Goal: Entertainment & Leisure: Browse casually

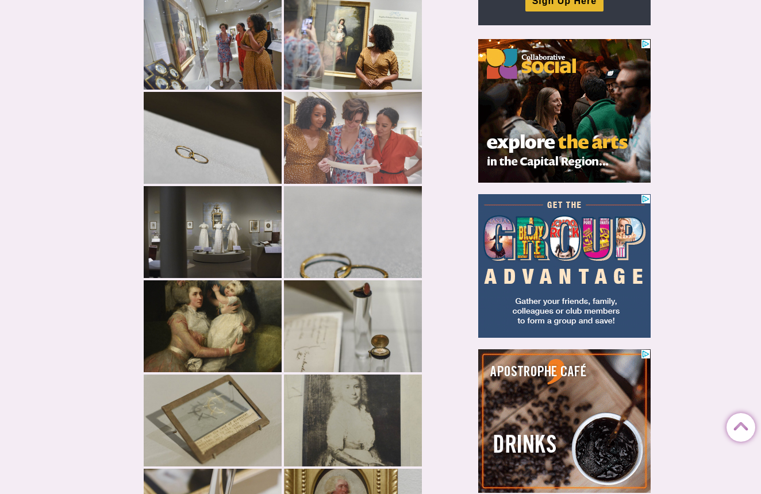
scroll to position [139, 0]
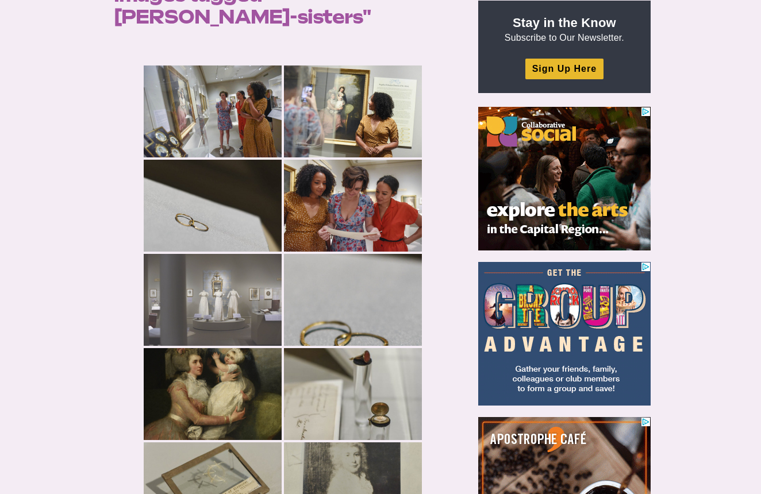
click at [225, 264] on img at bounding box center [213, 300] width 138 height 92
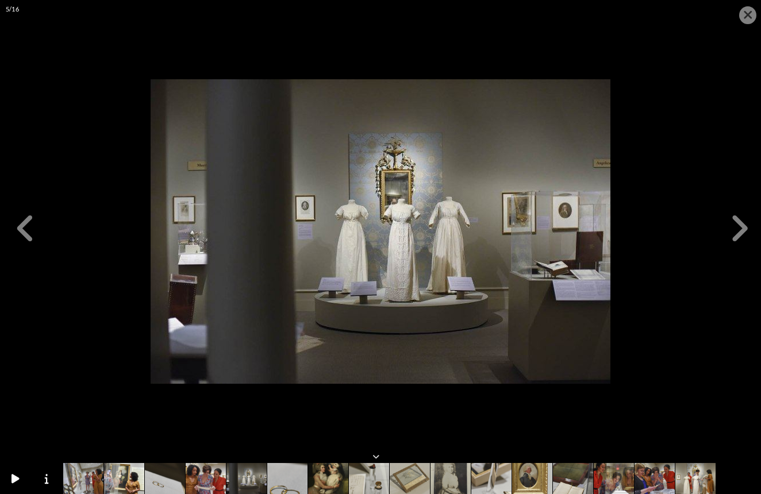
click at [735, 229] on icon at bounding box center [739, 228] width 22 height 34
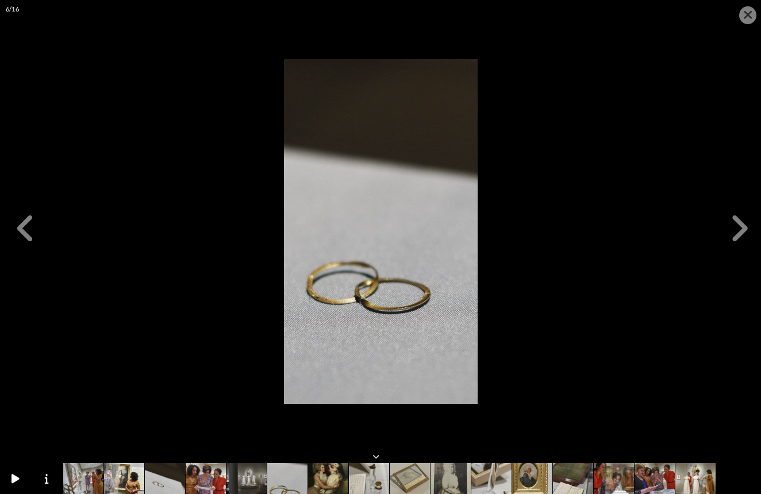
click at [29, 218] on icon at bounding box center [26, 228] width 22 height 34
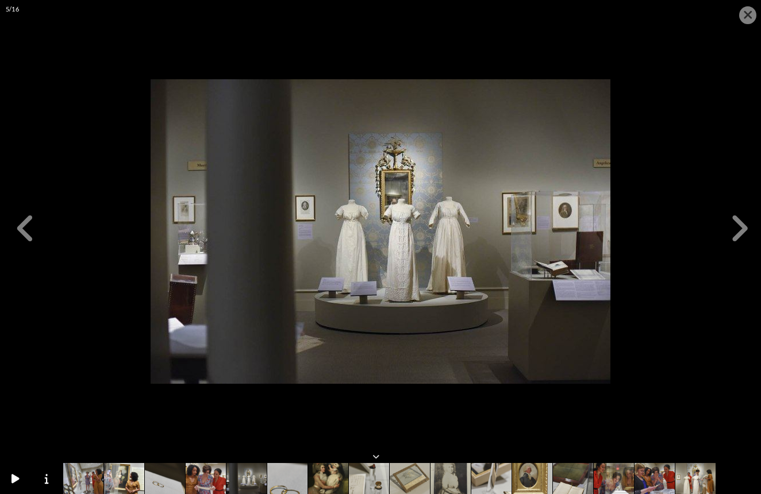
click at [733, 229] on icon at bounding box center [739, 228] width 22 height 34
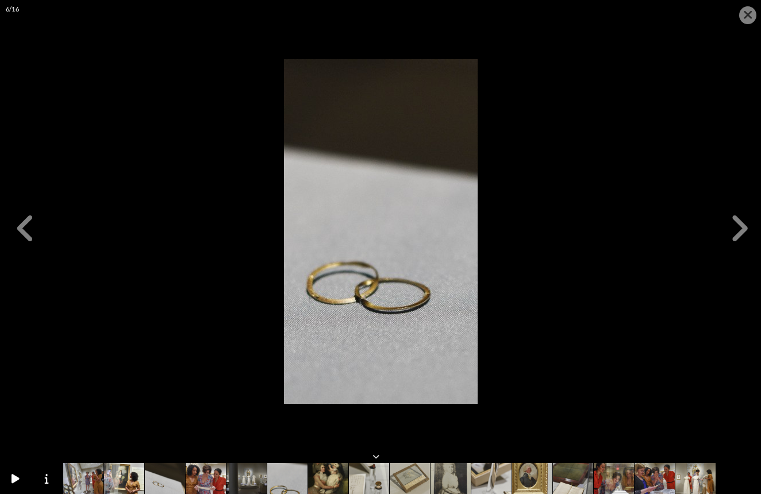
click at [733, 229] on icon at bounding box center [739, 228] width 22 height 34
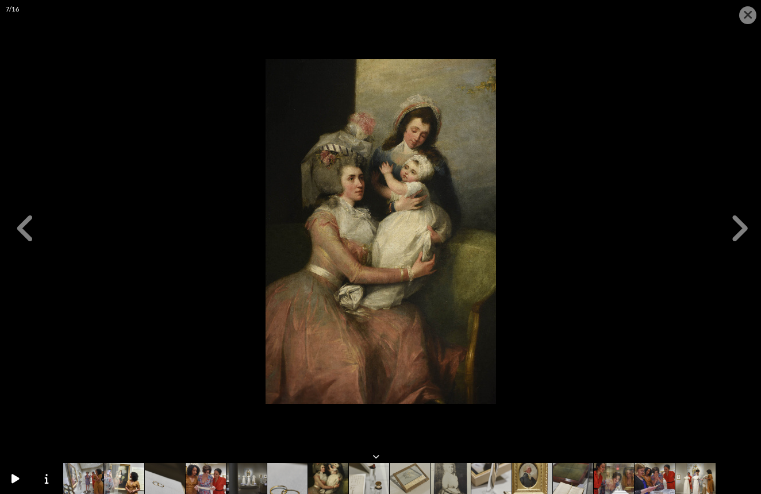
click at [733, 229] on icon at bounding box center [739, 228] width 22 height 34
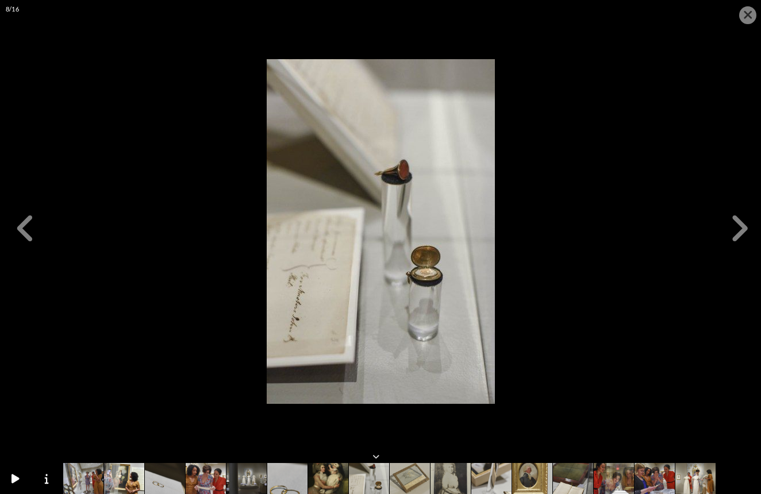
click at [739, 236] on icon at bounding box center [739, 228] width 22 height 34
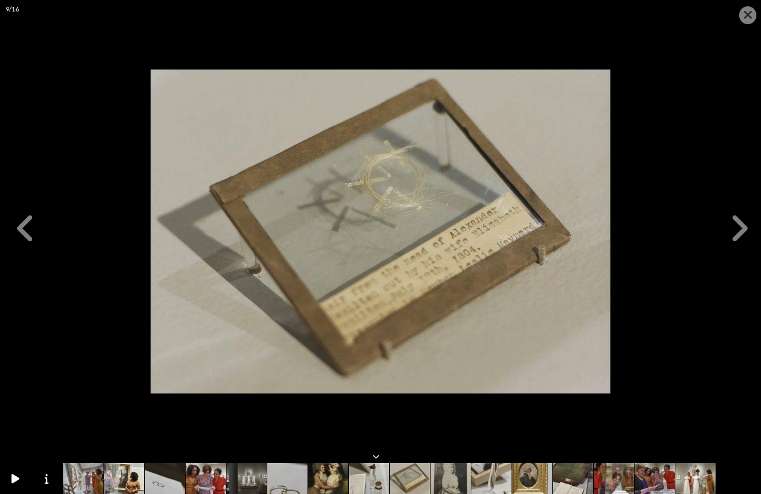
click at [739, 236] on icon at bounding box center [739, 228] width 22 height 34
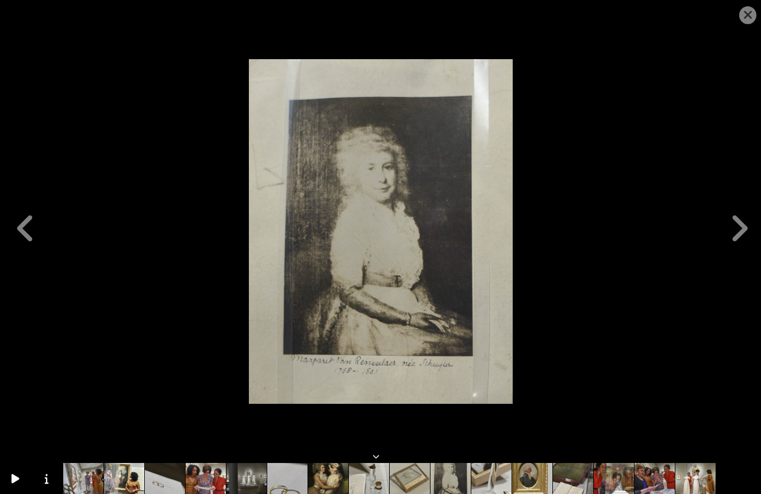
click at [739, 236] on icon at bounding box center [739, 228] width 22 height 34
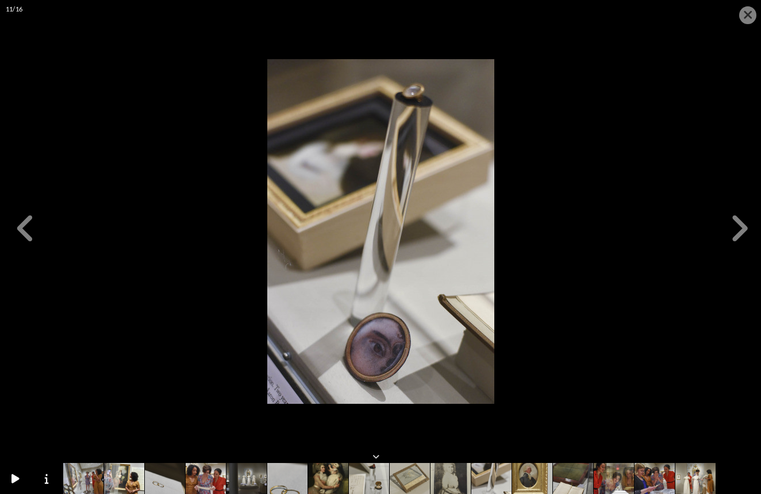
click at [737, 232] on icon at bounding box center [739, 228] width 22 height 34
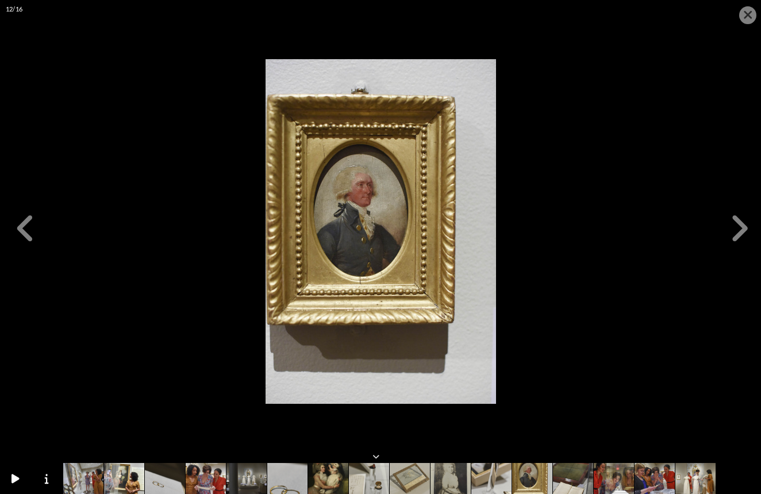
click at [737, 232] on icon at bounding box center [739, 228] width 22 height 34
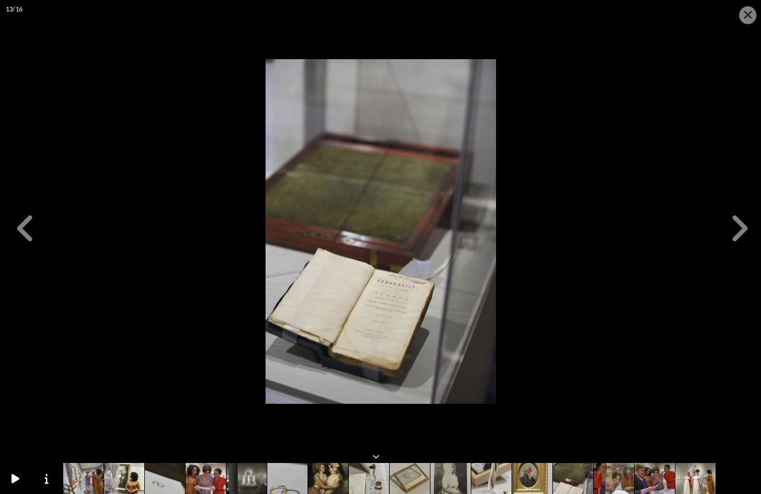
click at [737, 232] on icon at bounding box center [739, 228] width 22 height 34
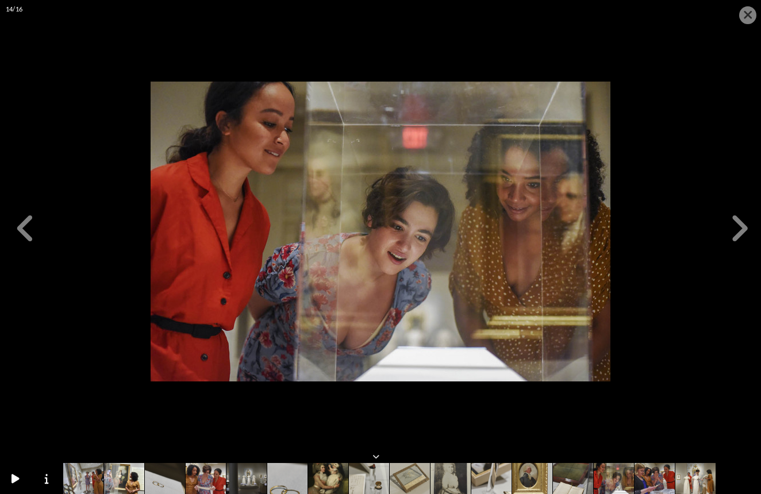
click at [737, 232] on icon at bounding box center [739, 228] width 22 height 34
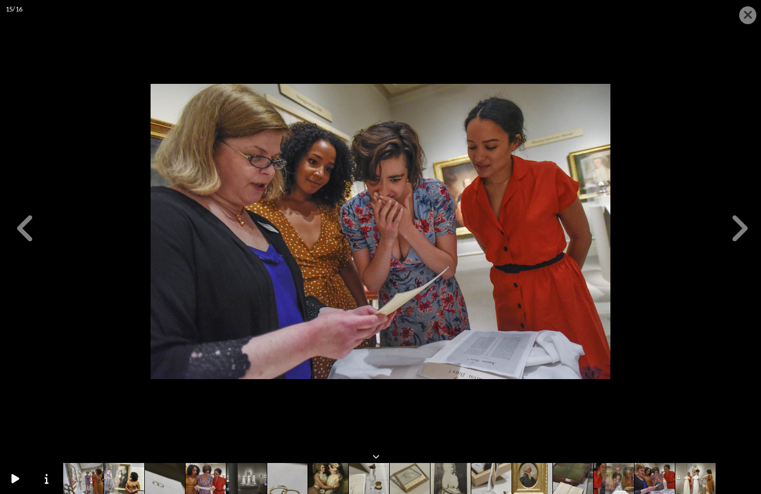
click at [737, 232] on icon at bounding box center [739, 228] width 22 height 34
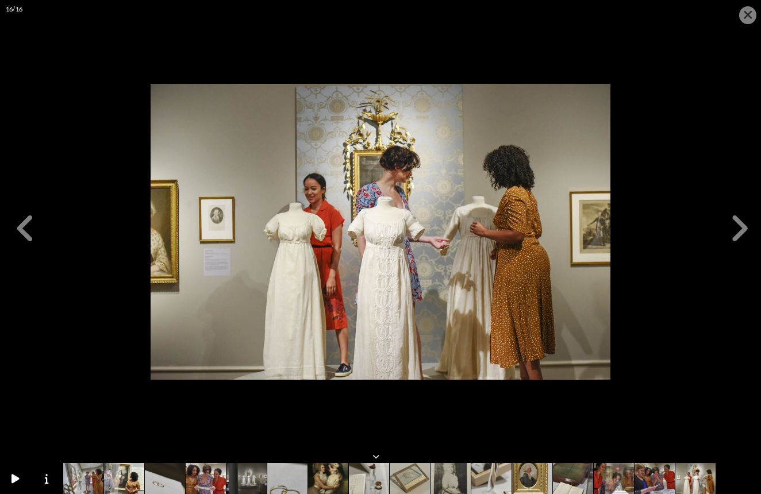
click at [737, 232] on icon at bounding box center [739, 228] width 22 height 34
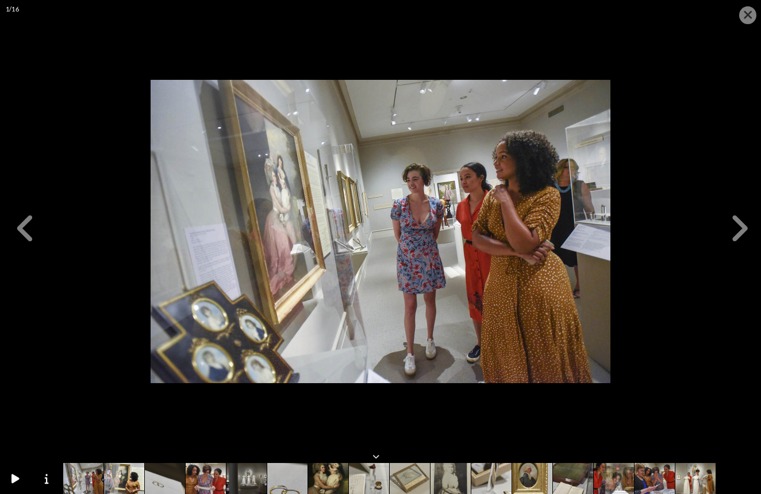
click at [737, 232] on icon at bounding box center [739, 228] width 22 height 34
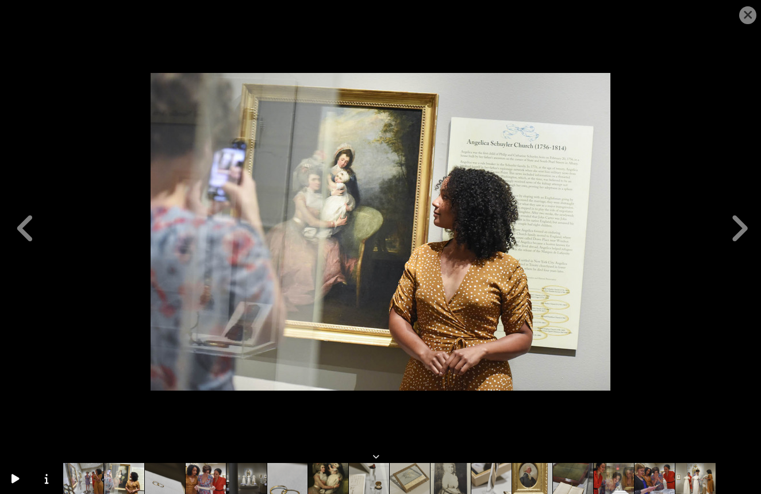
click at [737, 232] on icon at bounding box center [739, 228] width 22 height 34
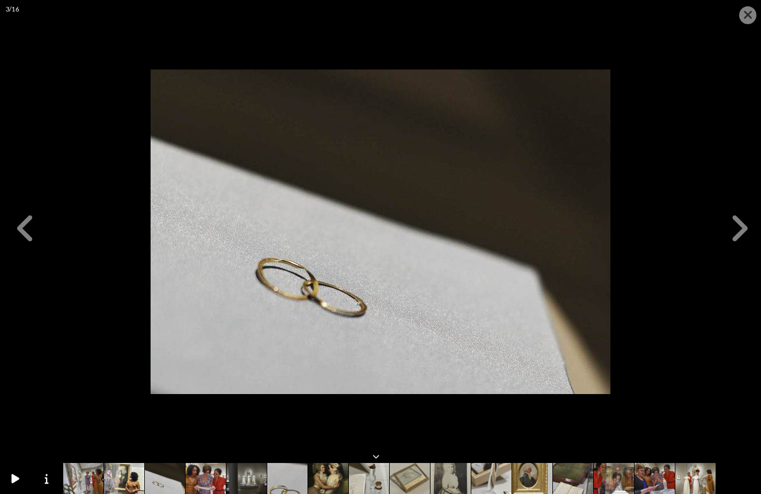
click at [737, 232] on icon at bounding box center [739, 228] width 22 height 34
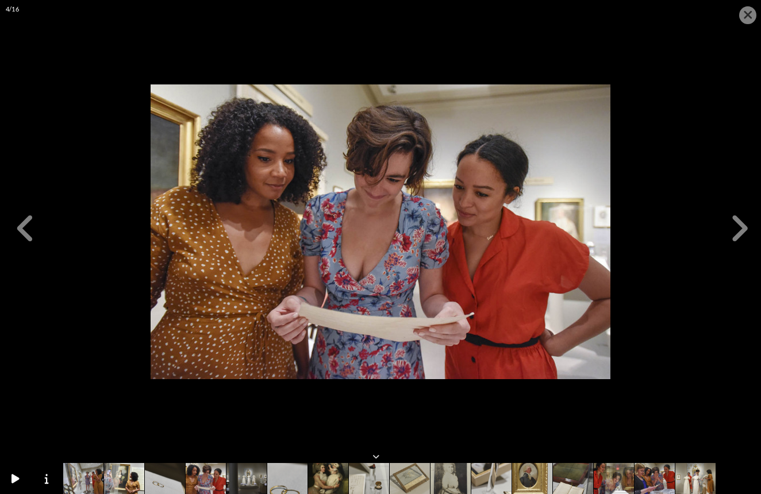
click at [737, 232] on icon at bounding box center [739, 228] width 22 height 34
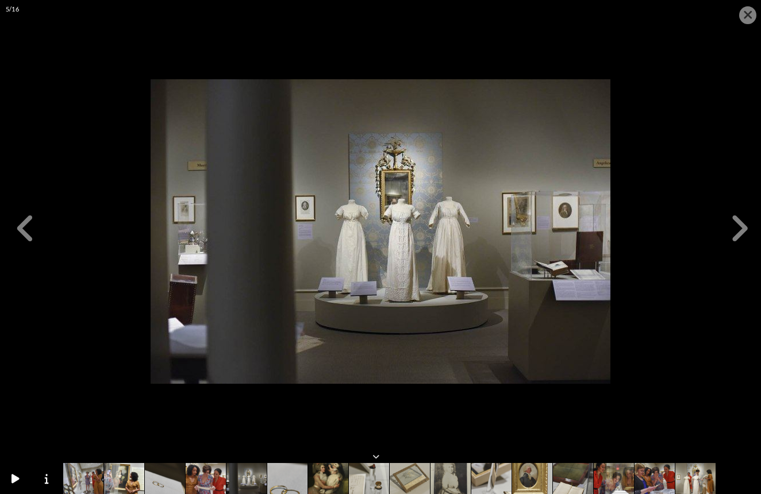
click at [737, 232] on icon at bounding box center [739, 228] width 22 height 34
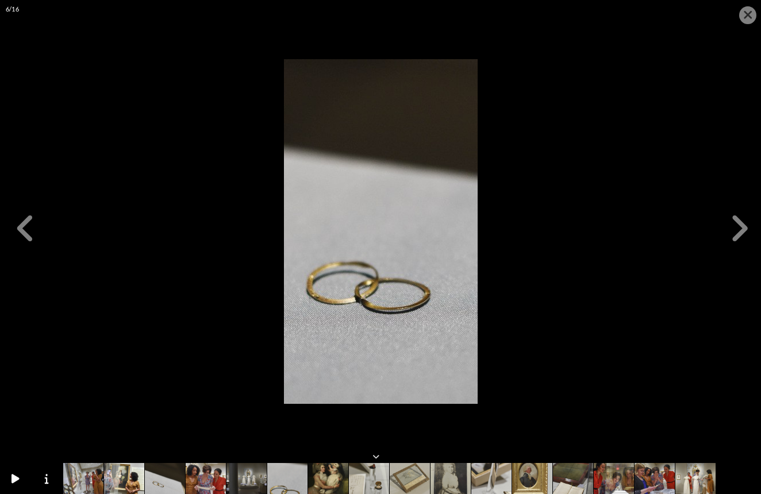
click at [742, 11] on div at bounding box center [747, 15] width 17 height 18
